Goal: Navigation & Orientation: Find specific page/section

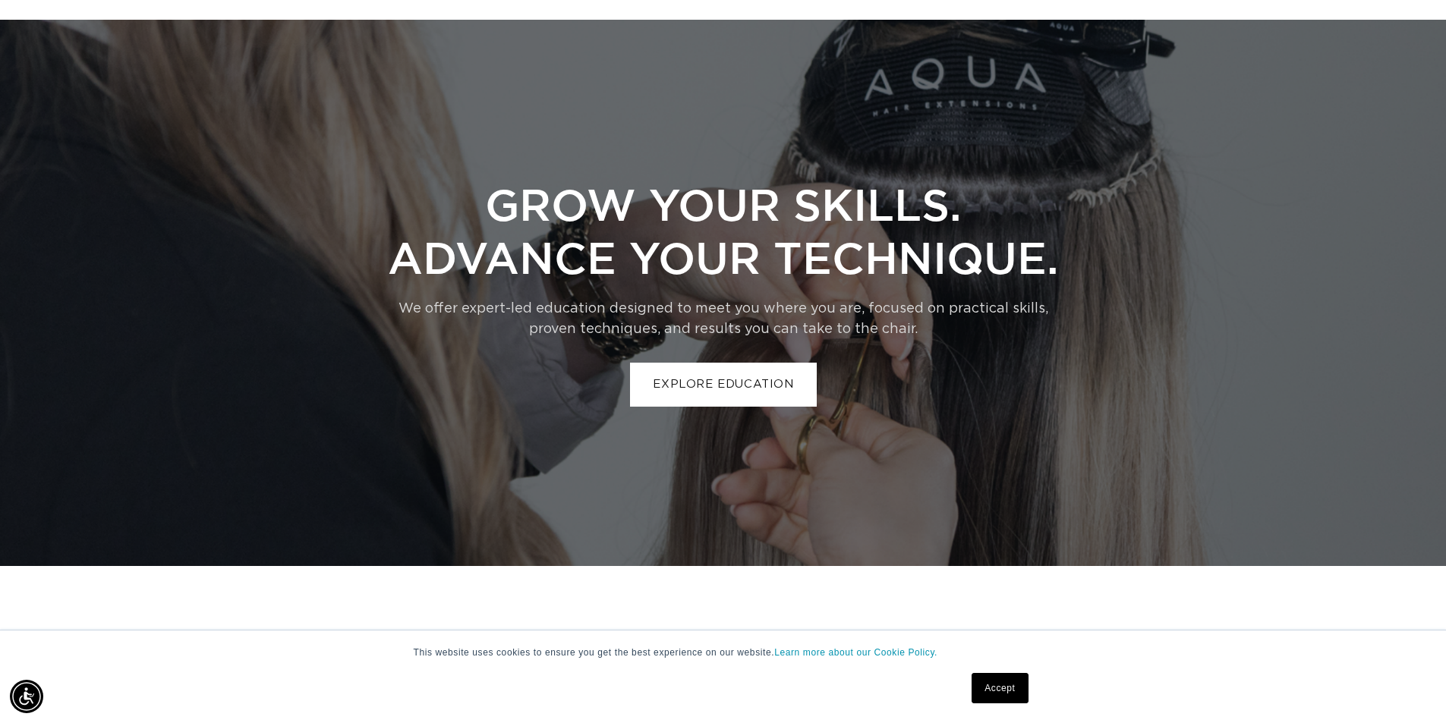
scroll to position [3643, 0]
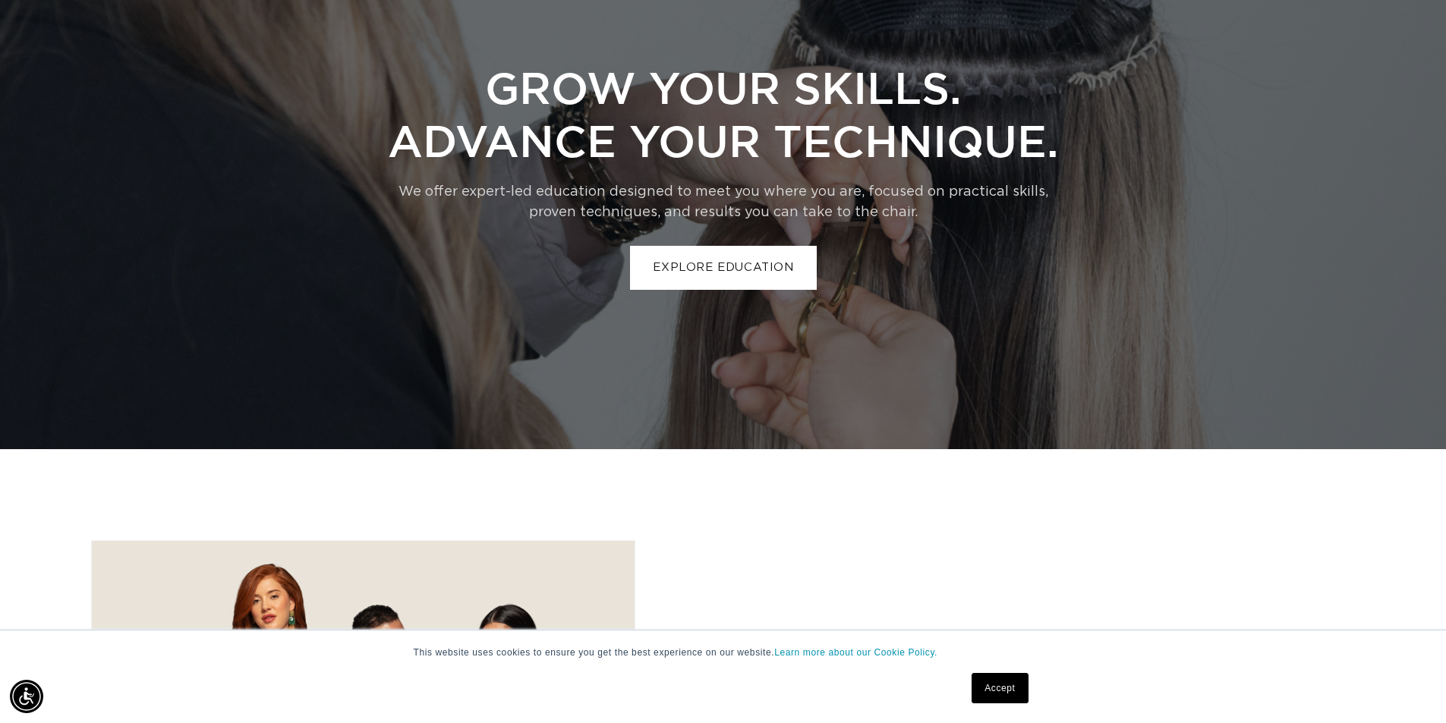
drag, startPoint x: 998, startPoint y: 692, endPoint x: 956, endPoint y: 644, distance: 64.0
click at [999, 691] on link "Accept" at bounding box center [999, 688] width 56 height 30
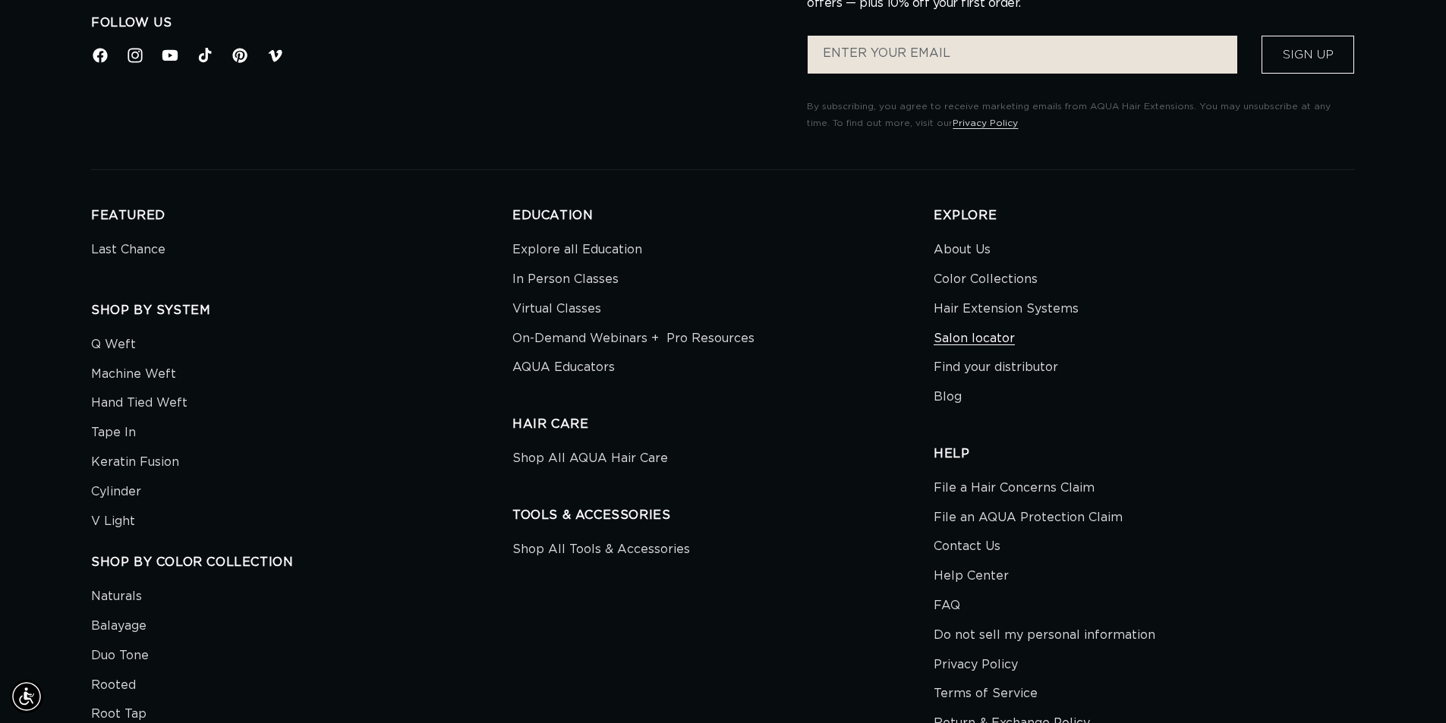
scroll to position [0, 1338]
click at [968, 339] on link "Salon locator" at bounding box center [973, 339] width 81 height 30
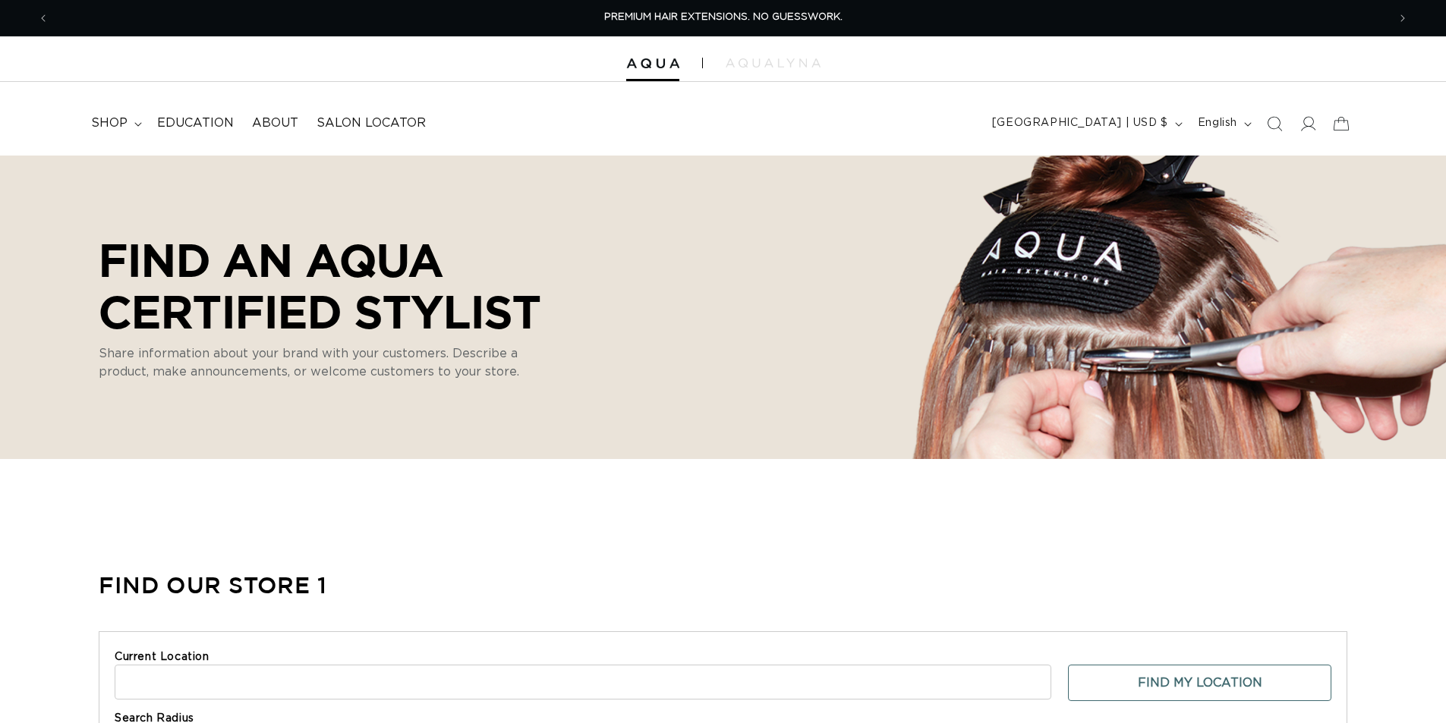
select select "m"
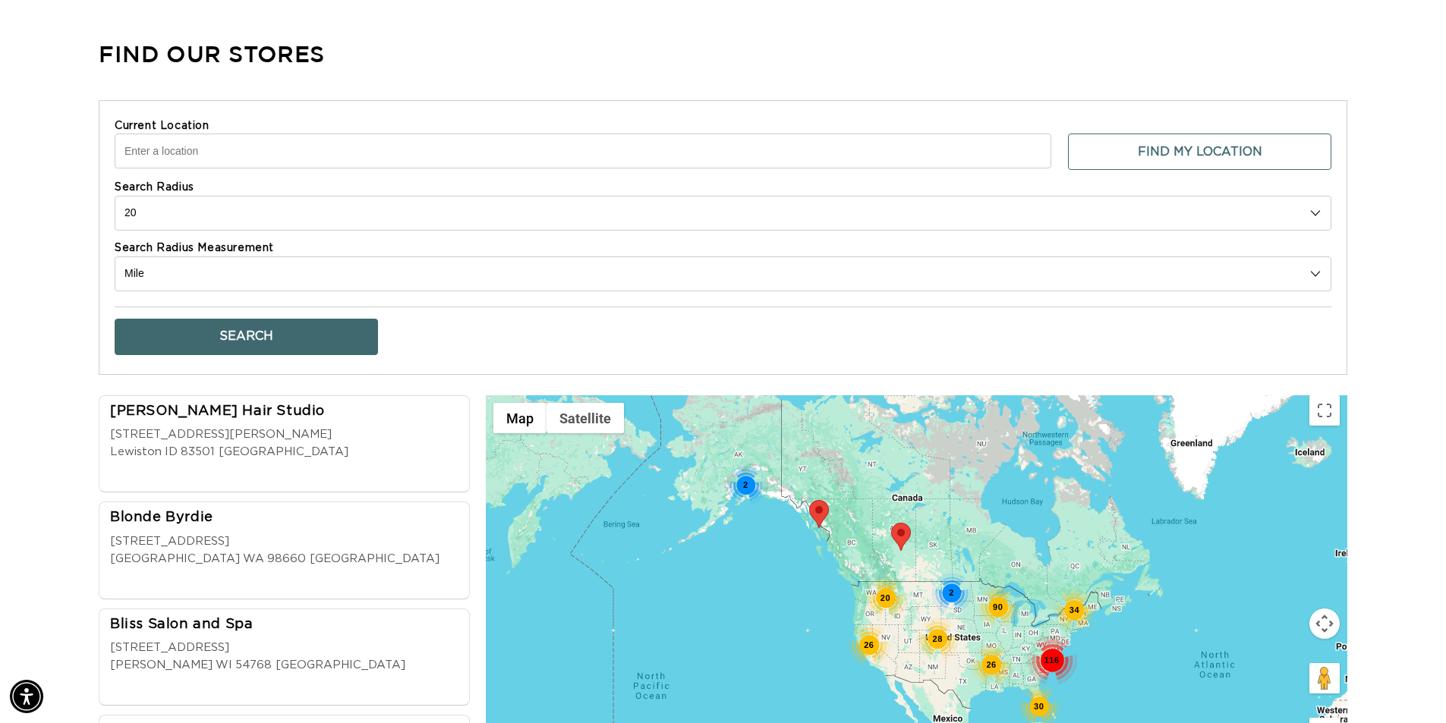
scroll to position [0, 1338]
click at [181, 153] on input "Current Location" at bounding box center [583, 151] width 936 height 35
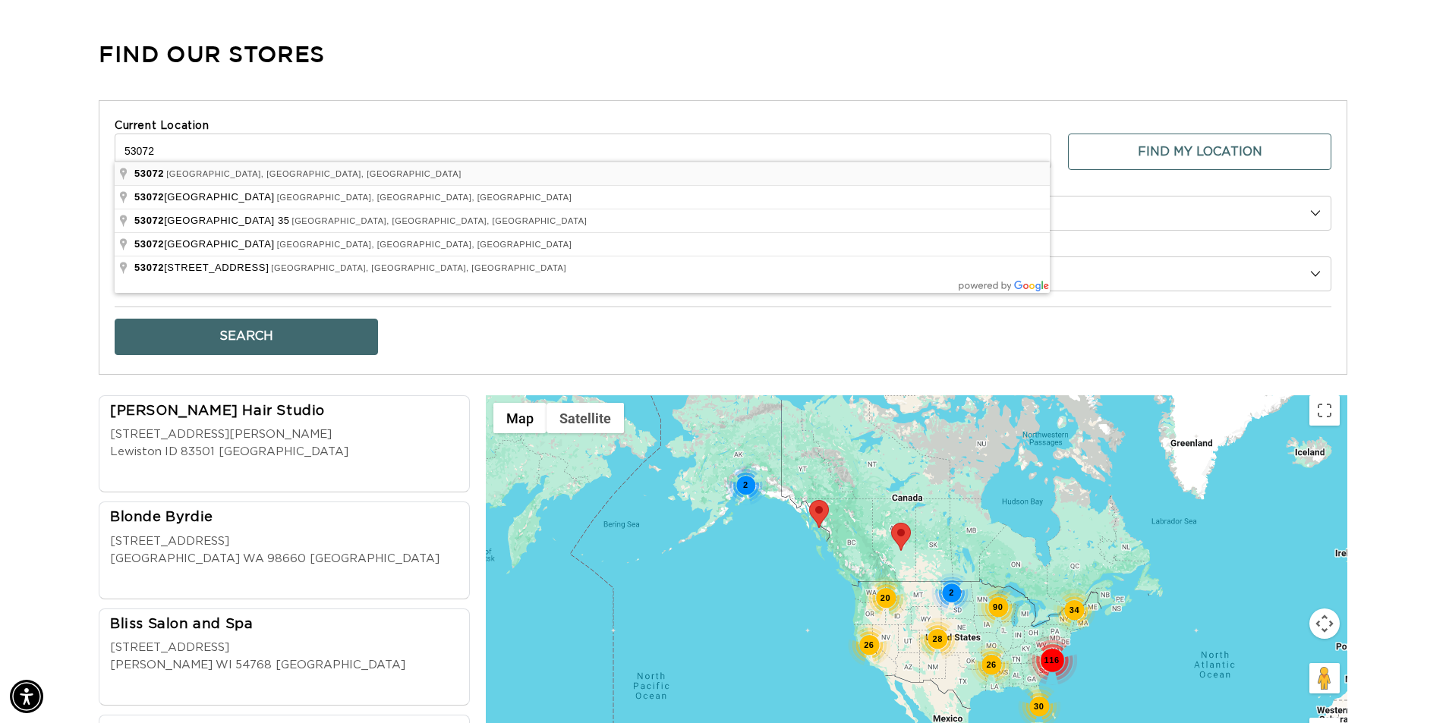
type input "Brookfield, WI 53072, USA"
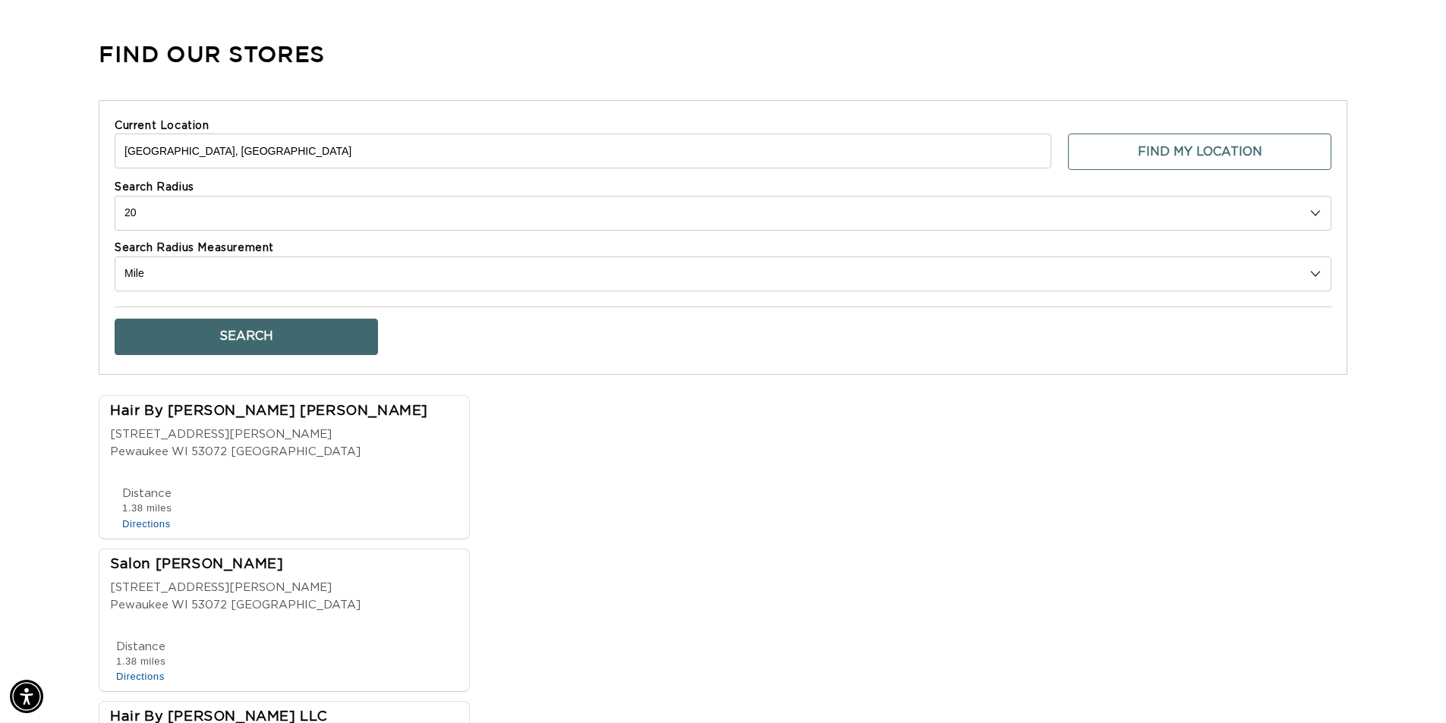
scroll to position [0, 2676]
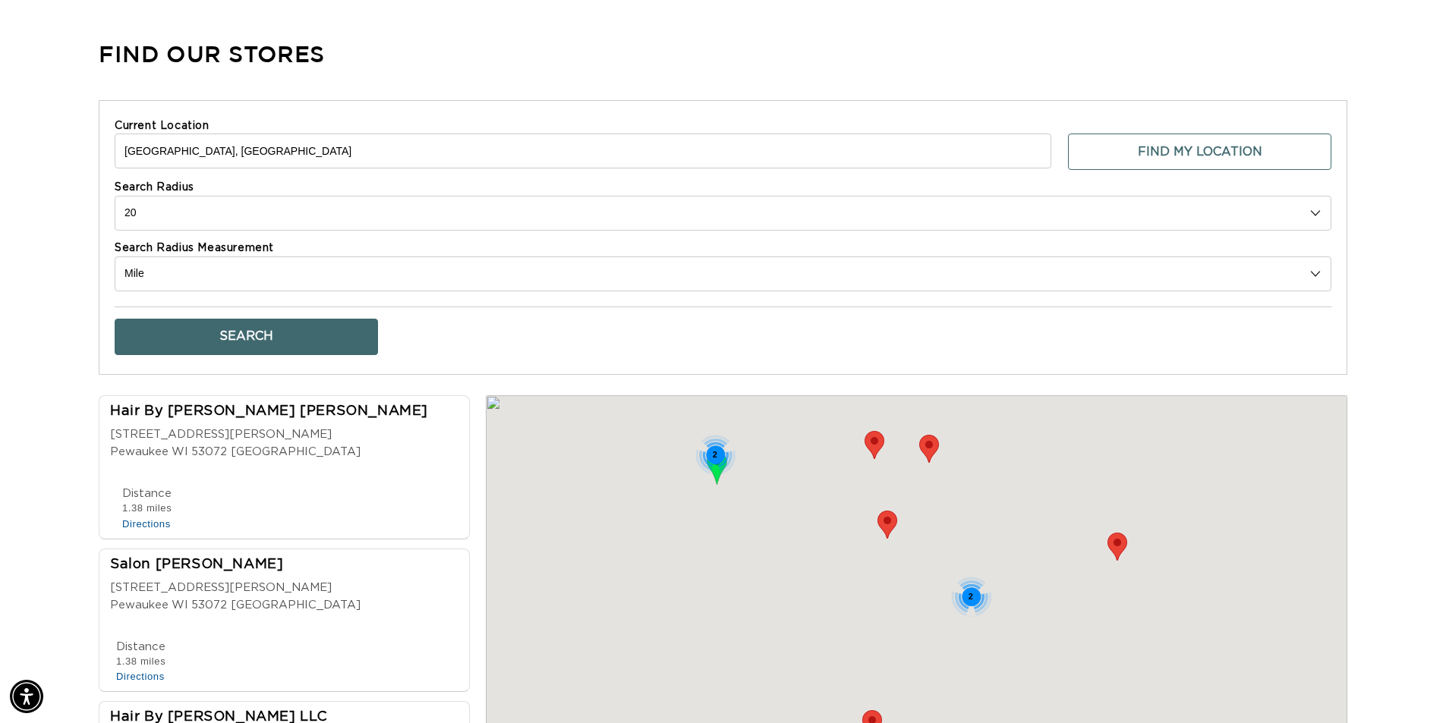
click at [250, 319] on button "Search" at bounding box center [246, 337] width 263 height 36
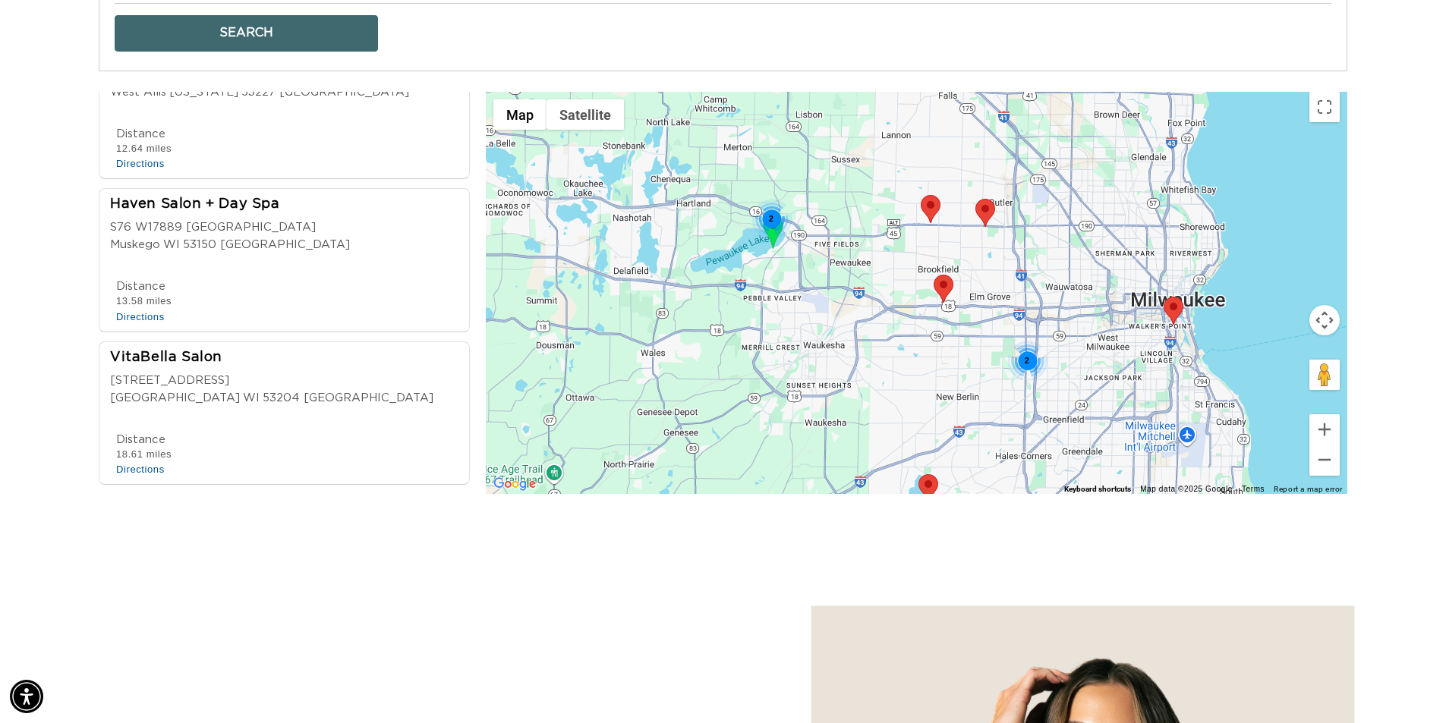
drag, startPoint x: 770, startPoint y: 298, endPoint x: 833, endPoint y: 351, distance: 82.5
click at [833, 351] on div "2 2" at bounding box center [916, 293] width 861 height 402
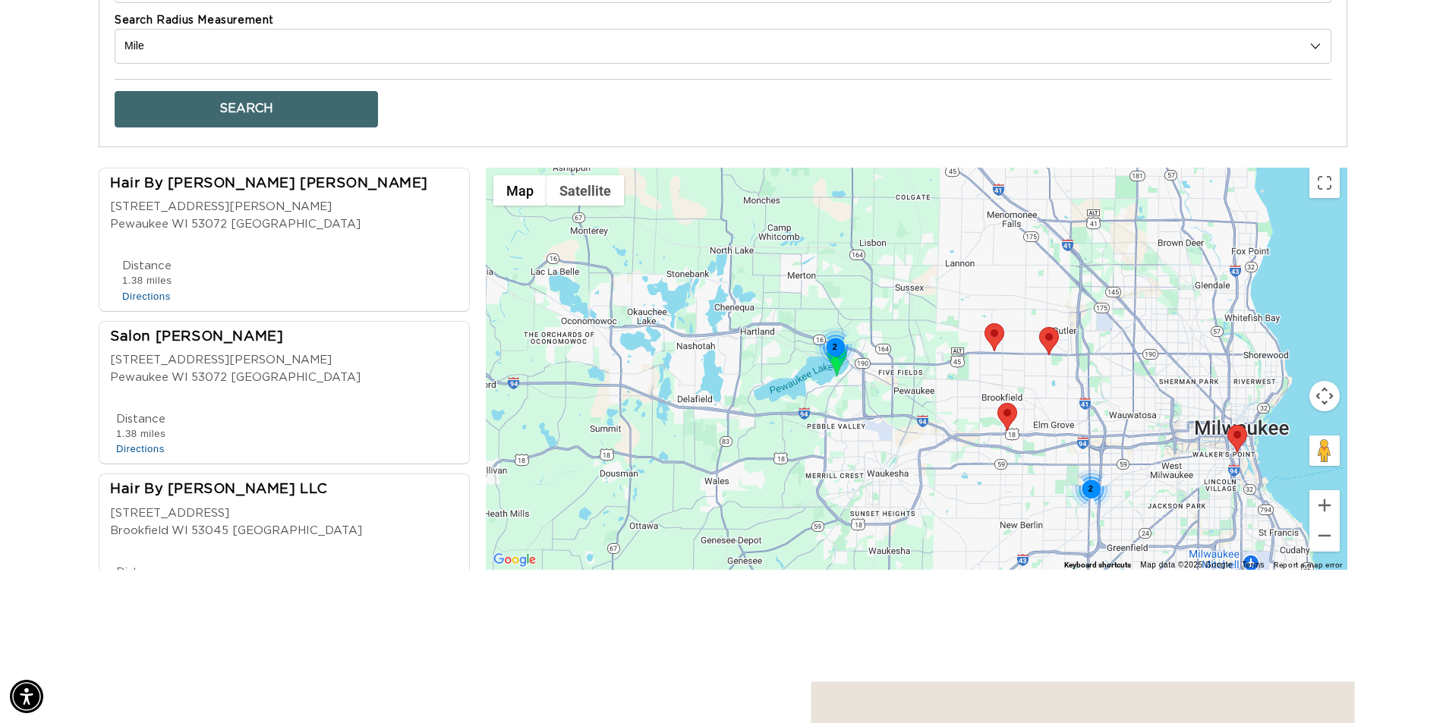
scroll to position [0, 0]
click at [263, 222] on div "Hair By Justine Alyse 601 Ryan street Pewaukee WI 53072 USA" at bounding box center [288, 209] width 357 height 68
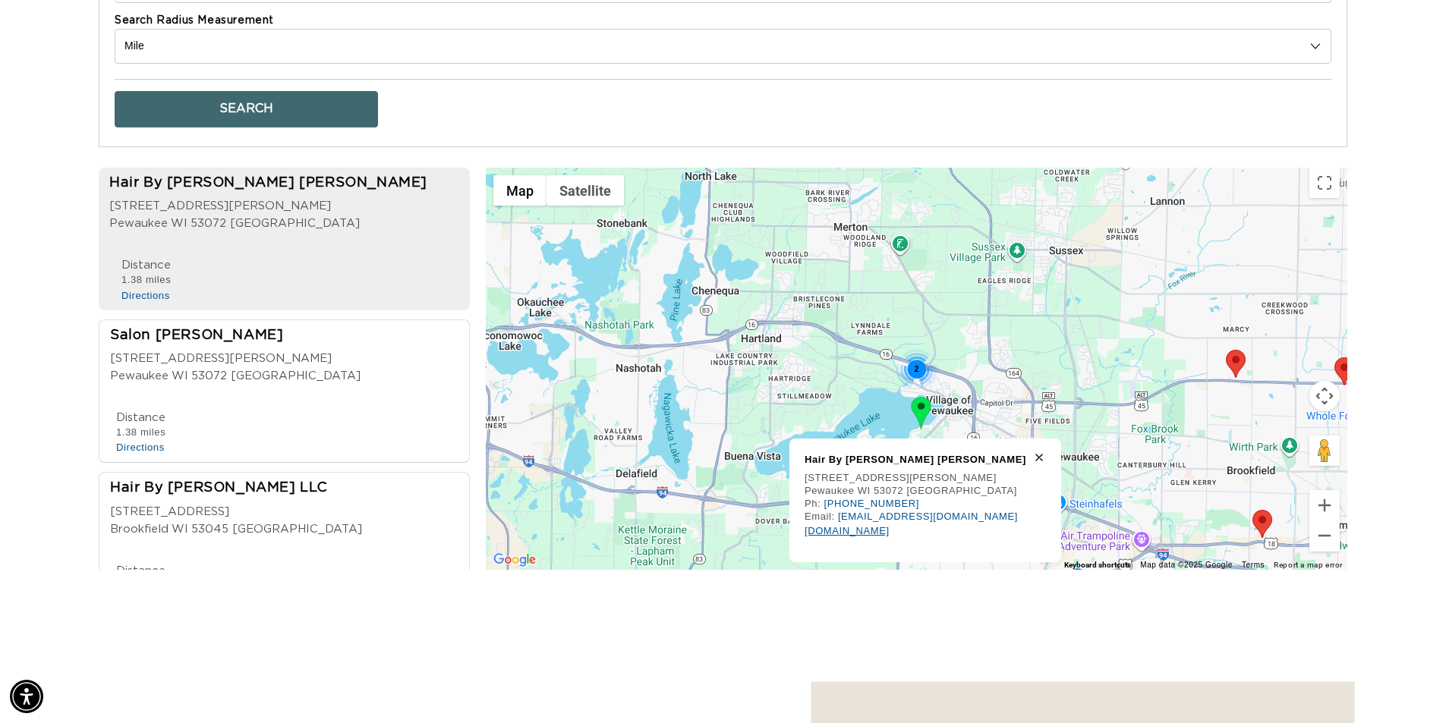
scroll to position [0, 2676]
click at [879, 525] on link "www.hairbyjustinealyse.com" at bounding box center [846, 530] width 85 height 11
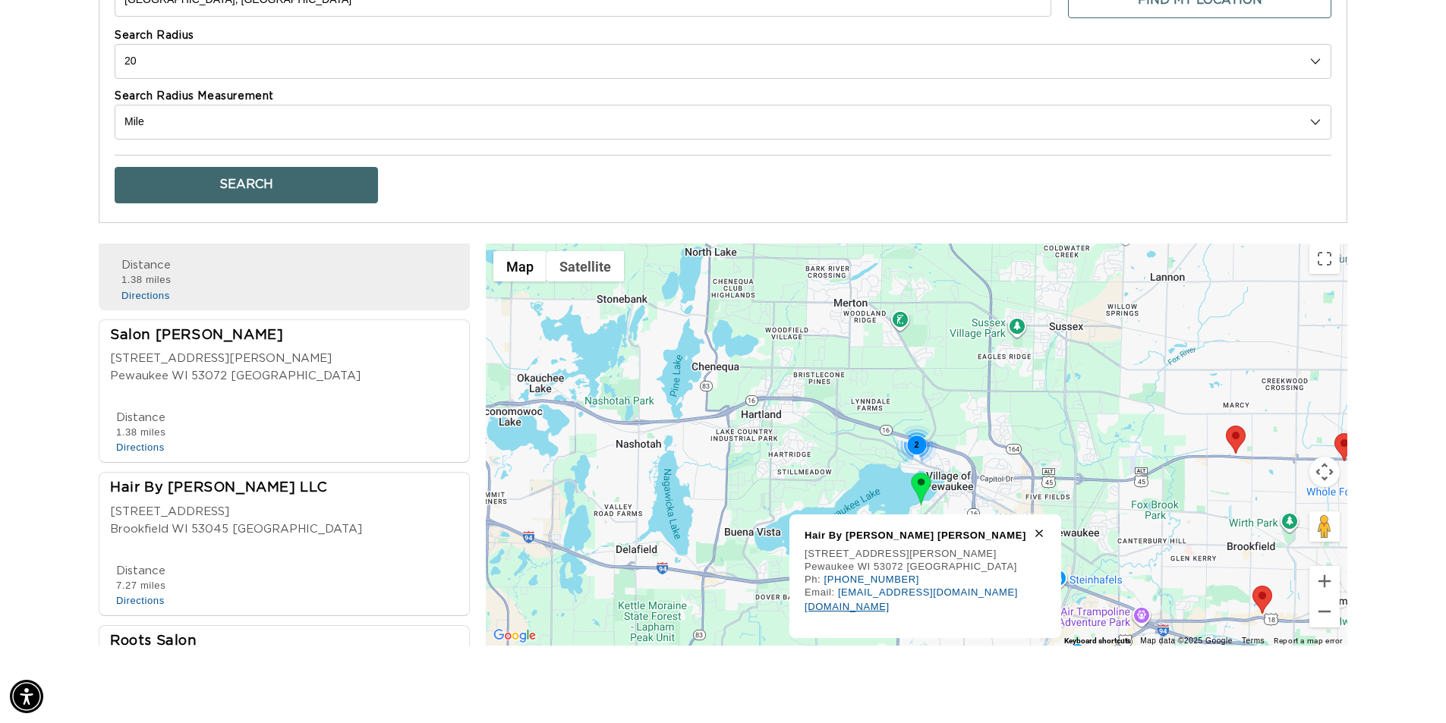
scroll to position [0, 0]
click at [283, 378] on div "Salon Lindsi 601 Ryan street Pewaukee WI 53072 USA" at bounding box center [288, 360] width 357 height 68
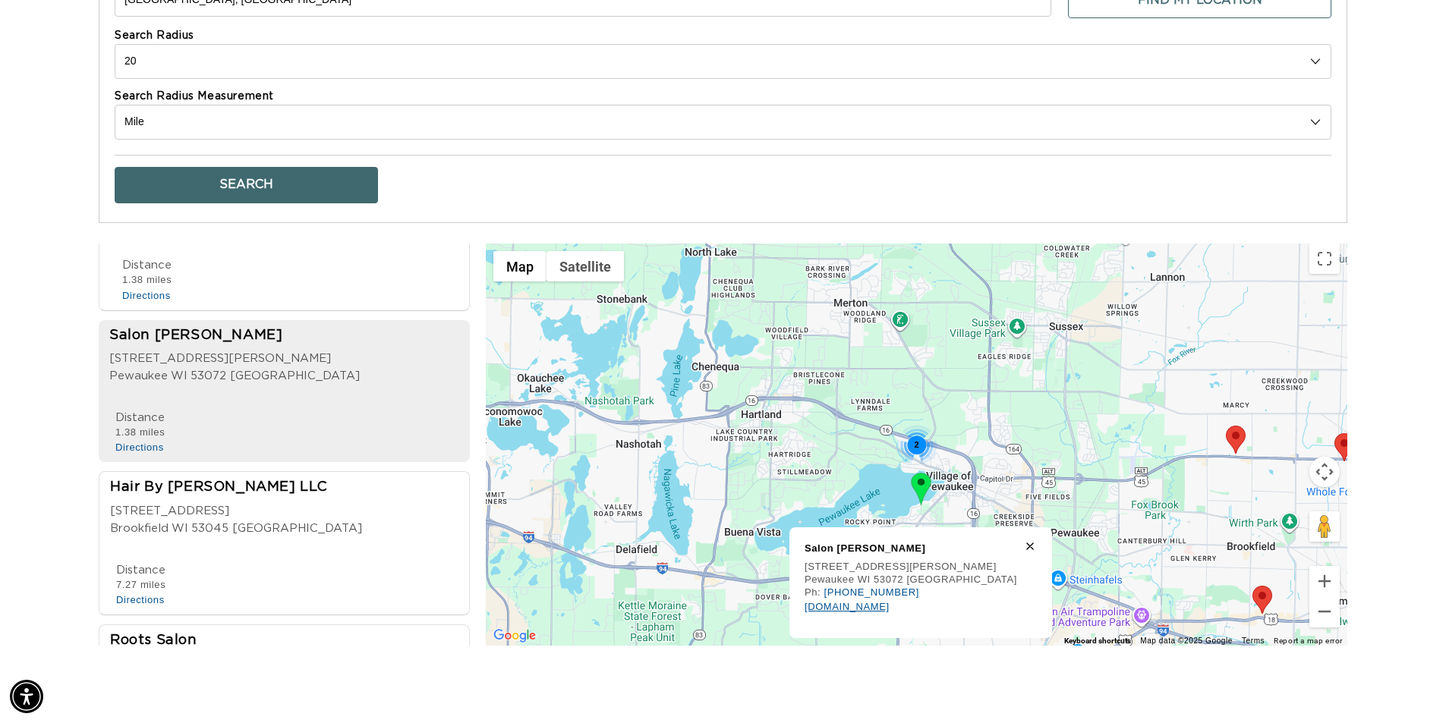
scroll to position [0, 2676]
click at [889, 601] on link "www.hairbyjustinealyse.com" at bounding box center [846, 606] width 85 height 11
